Goal: Information Seeking & Learning: Learn about a topic

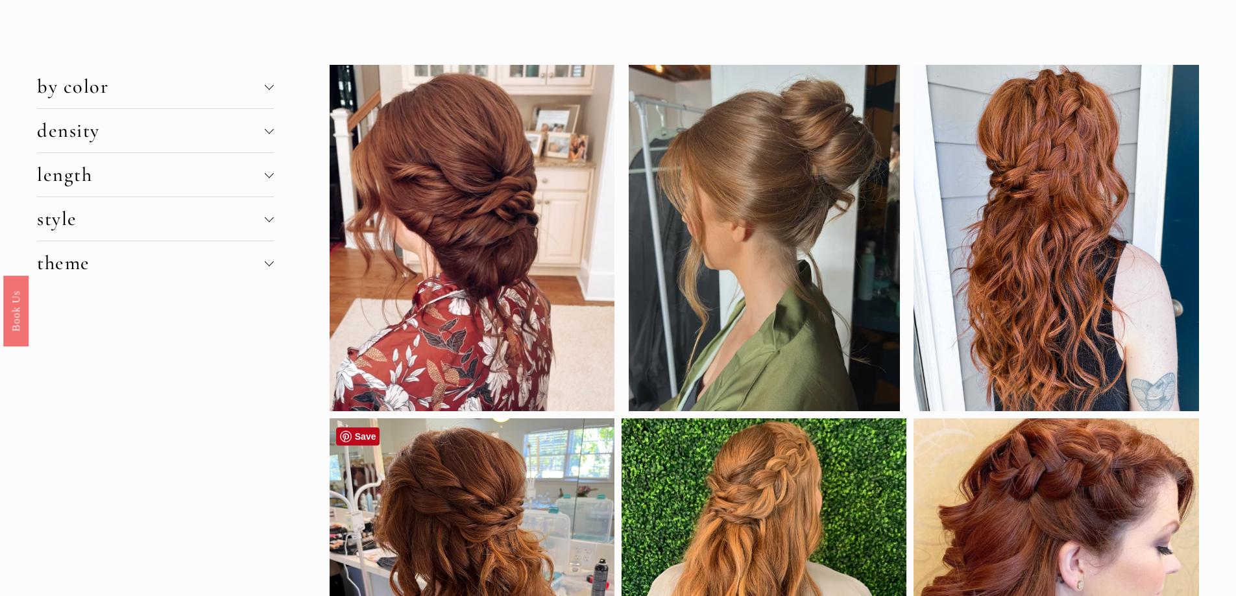
scroll to position [65, 0]
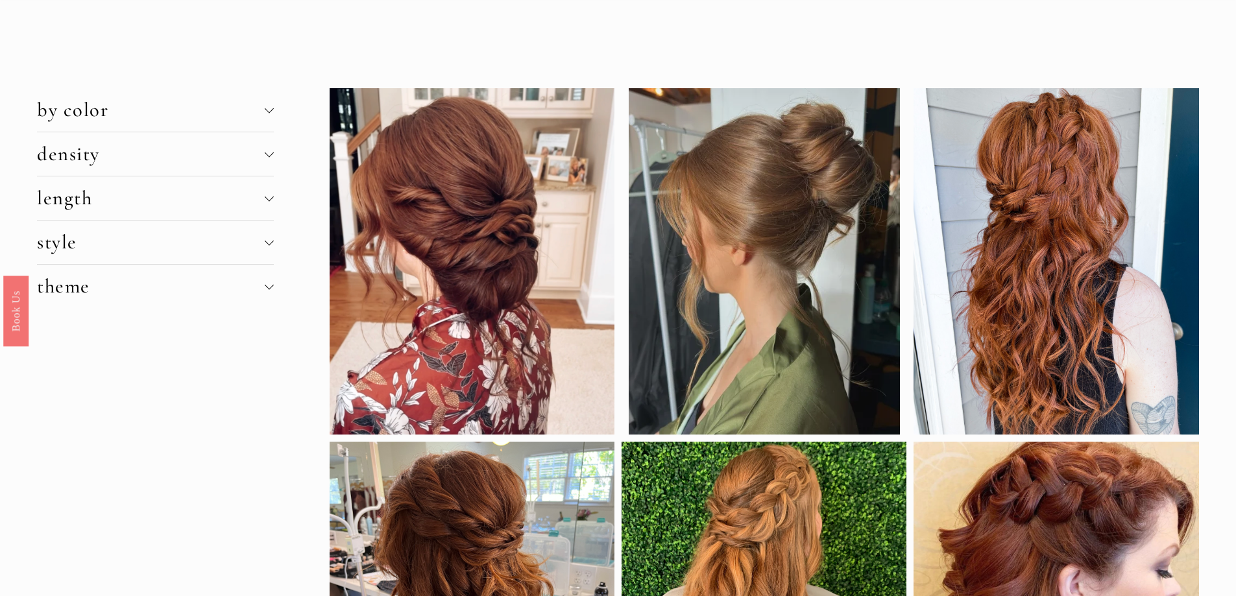
click at [250, 115] on span "by color" at bounding box center [150, 110] width 227 height 24
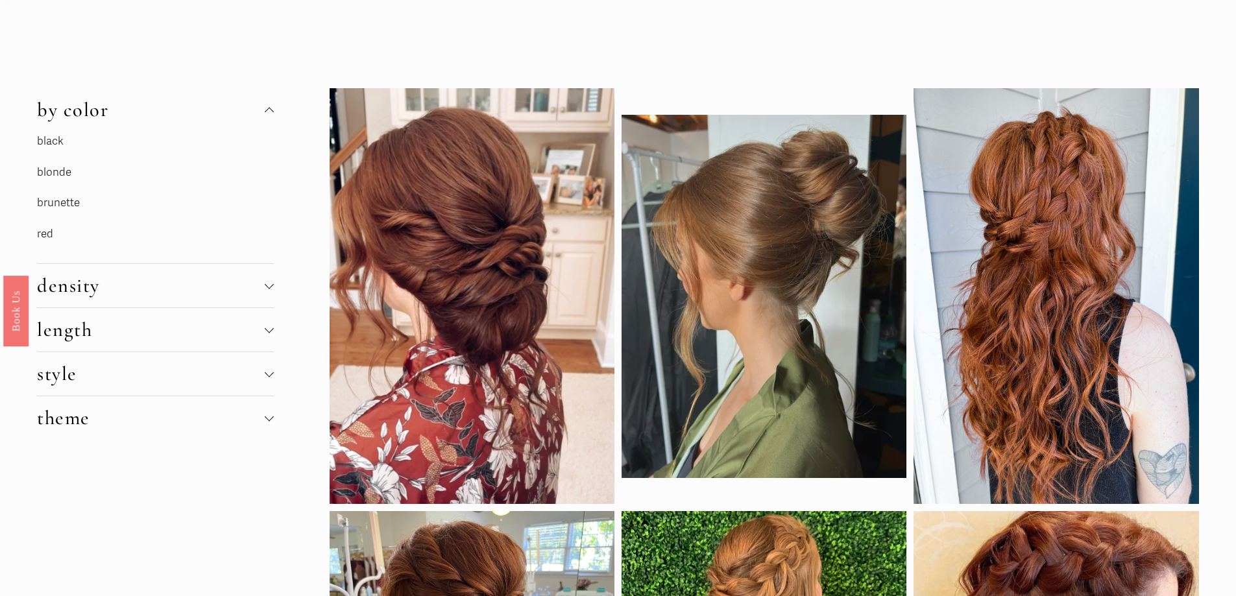
click at [145, 233] on p "red" at bounding box center [134, 235] width 195 height 20
click at [42, 236] on link "red" at bounding box center [45, 234] width 16 height 14
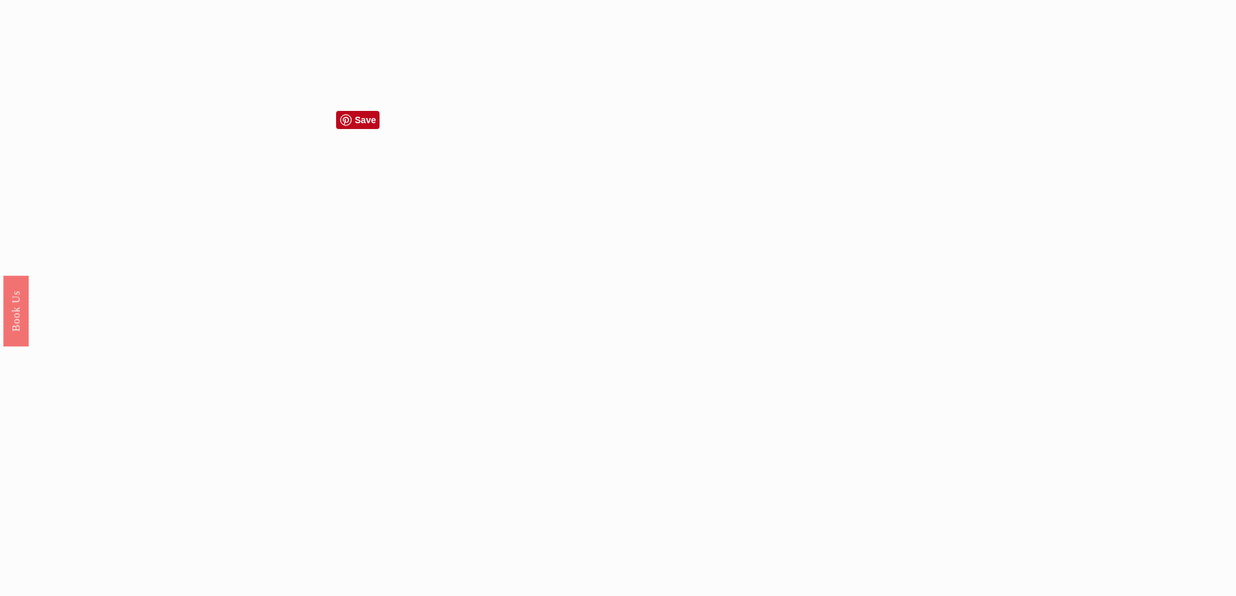
scroll to position [1363, 0]
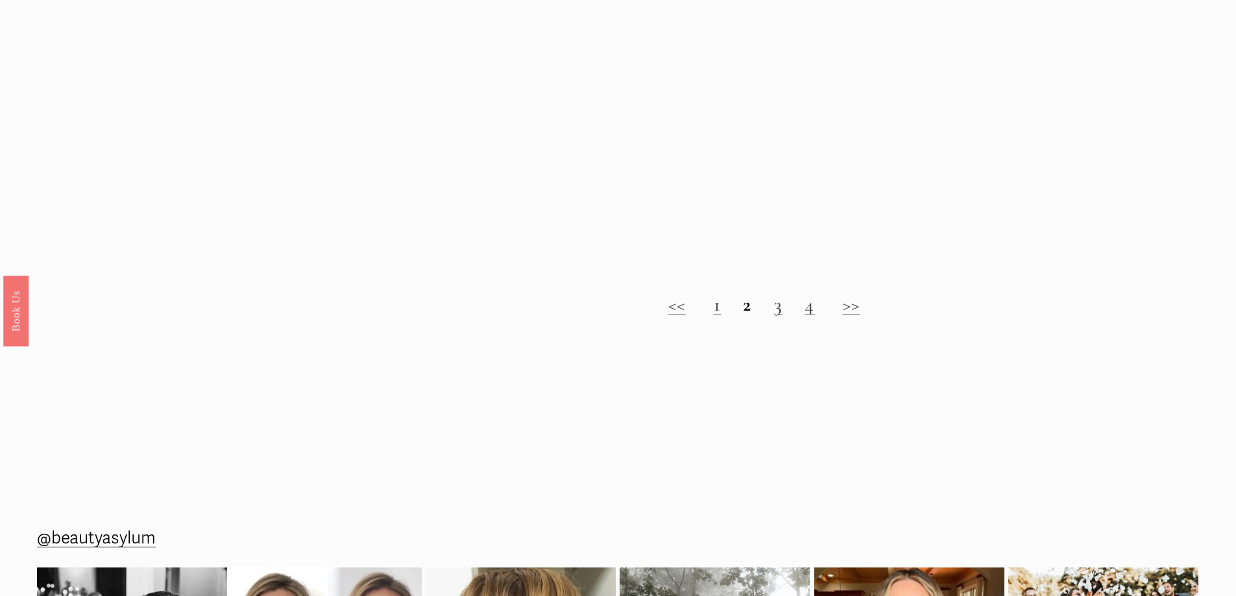
scroll to position [2142, 0]
